Goal: Information Seeking & Learning: Learn about a topic

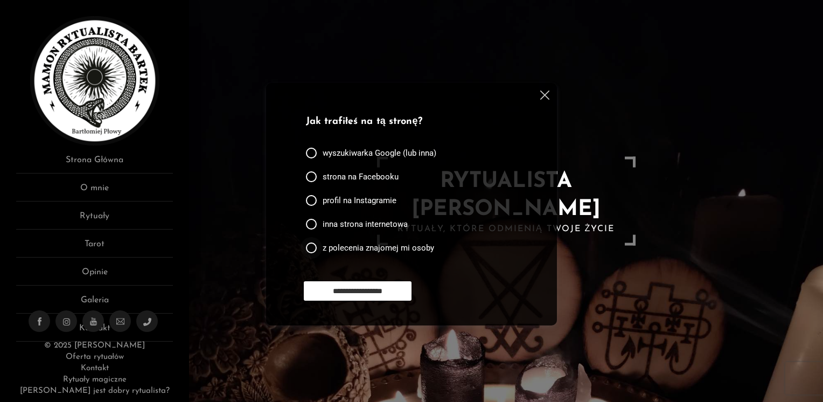
click at [384, 248] on span "z polecenia znajomej mi osoby" at bounding box center [379, 247] width 112 height 11
click at [377, 294] on input "**********" at bounding box center [358, 290] width 108 height 19
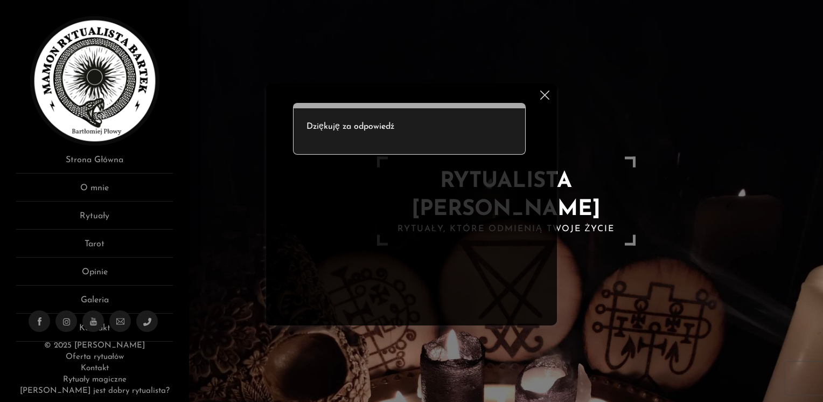
click at [546, 94] on img at bounding box center [544, 94] width 9 height 9
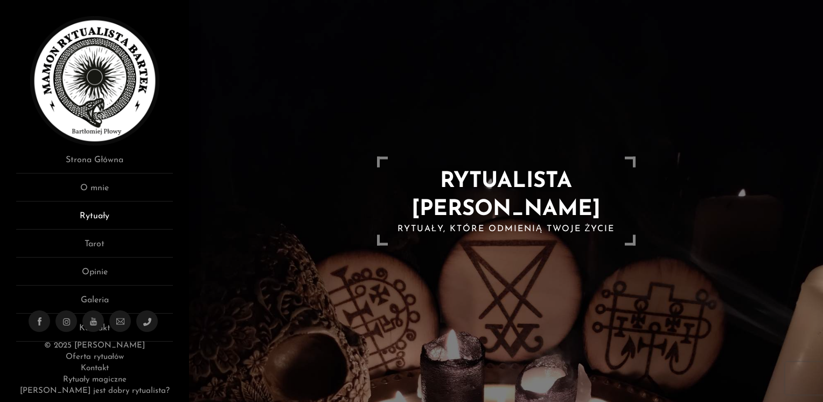
click at [103, 216] on link "Rytuały" at bounding box center [94, 220] width 157 height 20
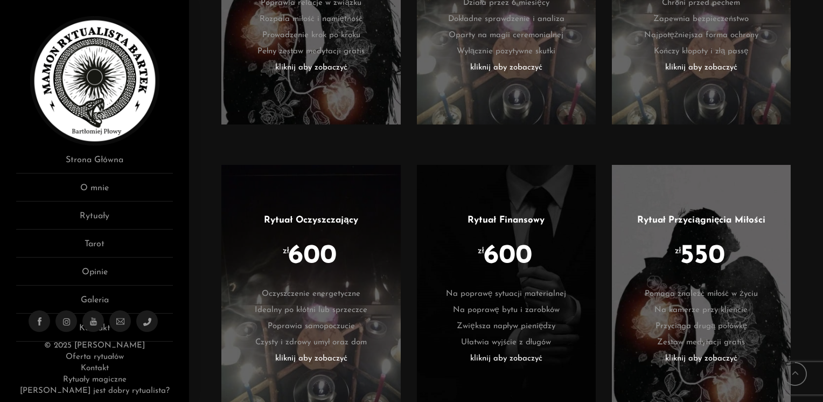
scroll to position [2370, 0]
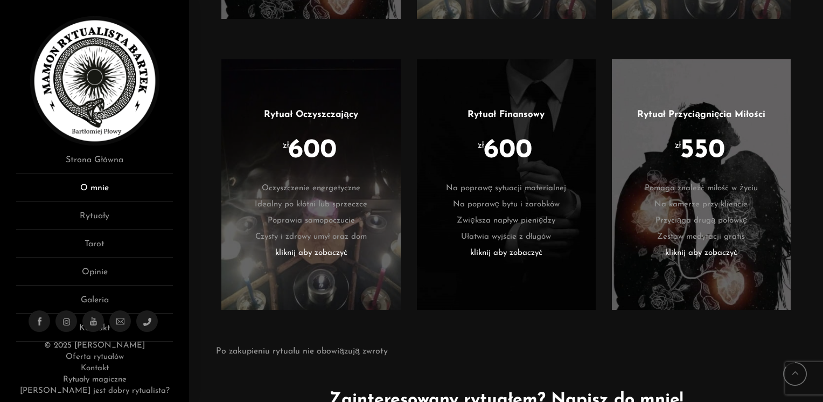
click at [100, 189] on link "O mnie" at bounding box center [94, 192] width 157 height 20
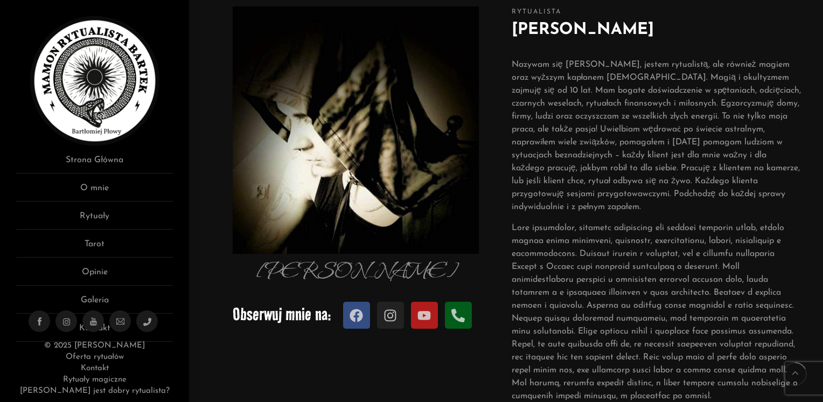
scroll to position [162, 0]
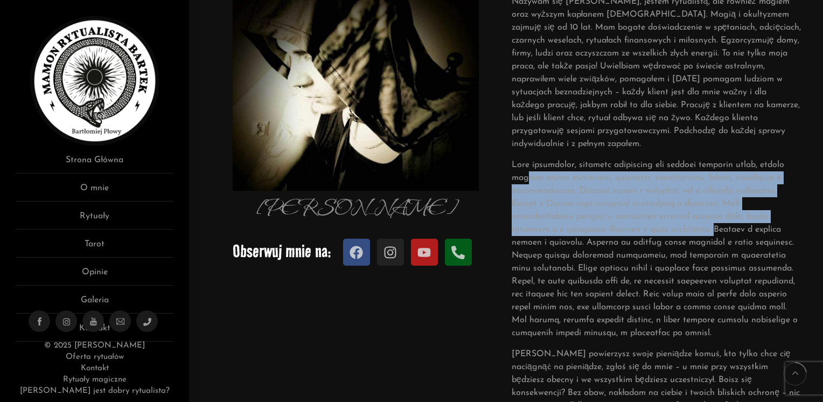
drag, startPoint x: 621, startPoint y: 233, endPoint x: 519, endPoint y: 175, distance: 116.8
click at [519, 175] on p at bounding box center [657, 248] width 290 height 181
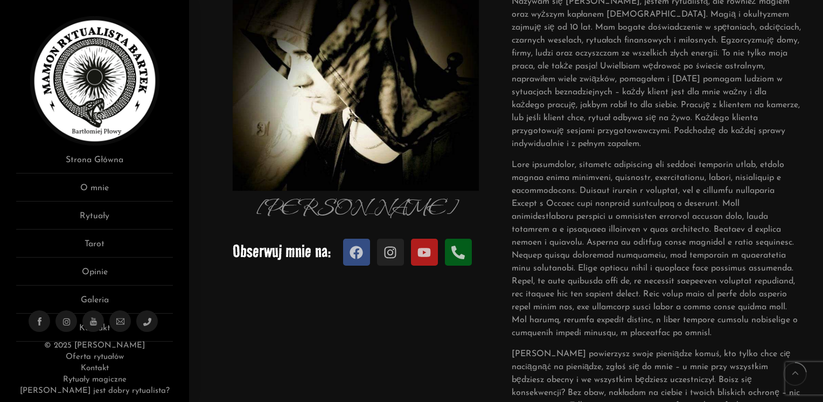
drag, startPoint x: 519, startPoint y: 175, endPoint x: 509, endPoint y: 163, distance: 15.7
click at [509, 163] on div "Rytualista [PERSON_NAME] Płowy Nazywam się [PERSON_NAME], jestem rytualistą, al…" at bounding box center [656, 207] width 301 height 539
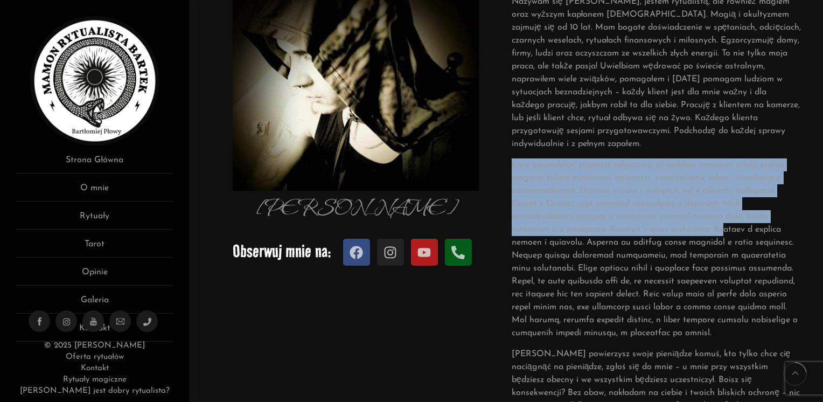
drag, startPoint x: 512, startPoint y: 163, endPoint x: 631, endPoint y: 229, distance: 136.2
click at [631, 229] on p at bounding box center [657, 248] width 290 height 181
drag, startPoint x: 631, startPoint y: 229, endPoint x: 608, endPoint y: 214, distance: 27.9
click at [608, 214] on p at bounding box center [657, 248] width 290 height 181
copy p "Jako rytualista, potrafię posługiwać się wieloma odłamami magii, między innymi …"
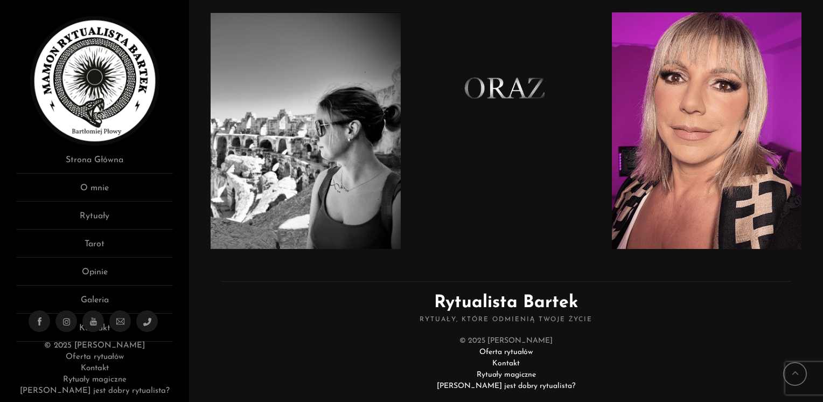
scroll to position [725, 0]
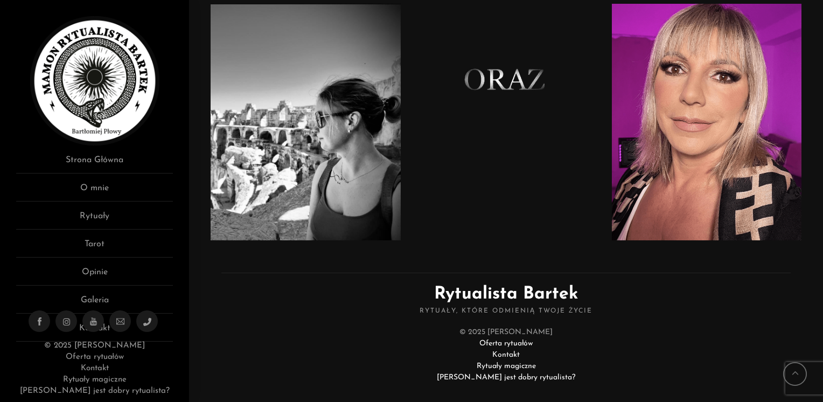
drag, startPoint x: 482, startPoint y: 364, endPoint x: 393, endPoint y: 339, distance: 92.4
click at [482, 373] on link "[PERSON_NAME] jest dobry rytualista?" at bounding box center [506, 377] width 138 height 8
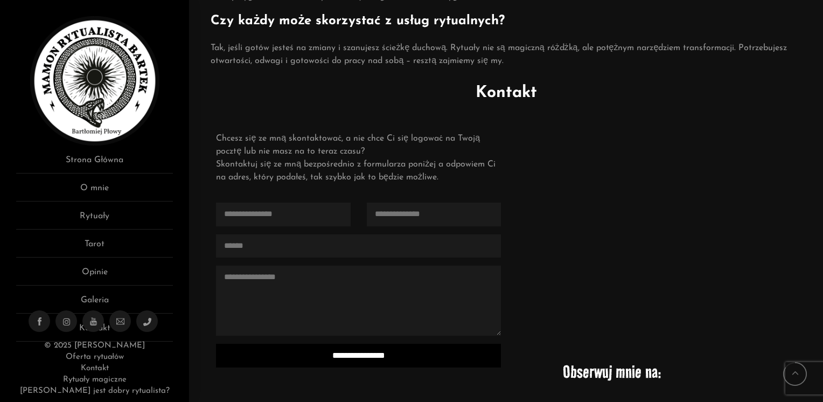
scroll to position [1239, 0]
